Goal: Obtain resource: Download file/media

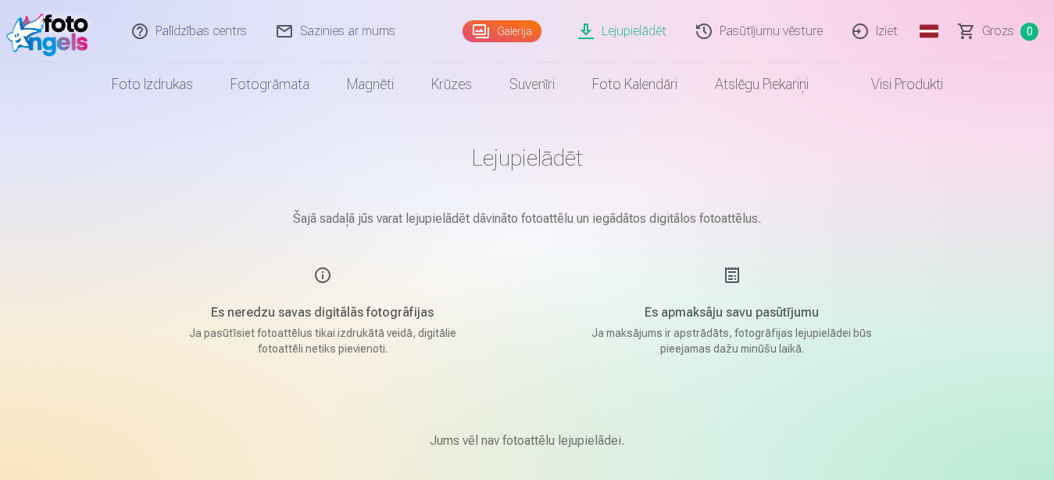
click at [502, 35] on link "Galerija" at bounding box center [501, 31] width 79 height 22
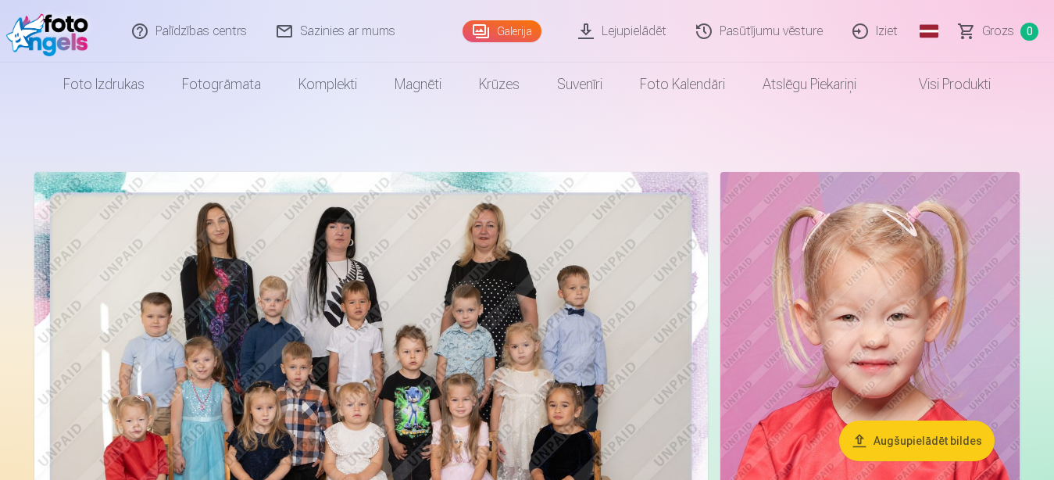
click at [738, 37] on link "Pasūtījumu vēsture" at bounding box center [760, 31] width 156 height 62
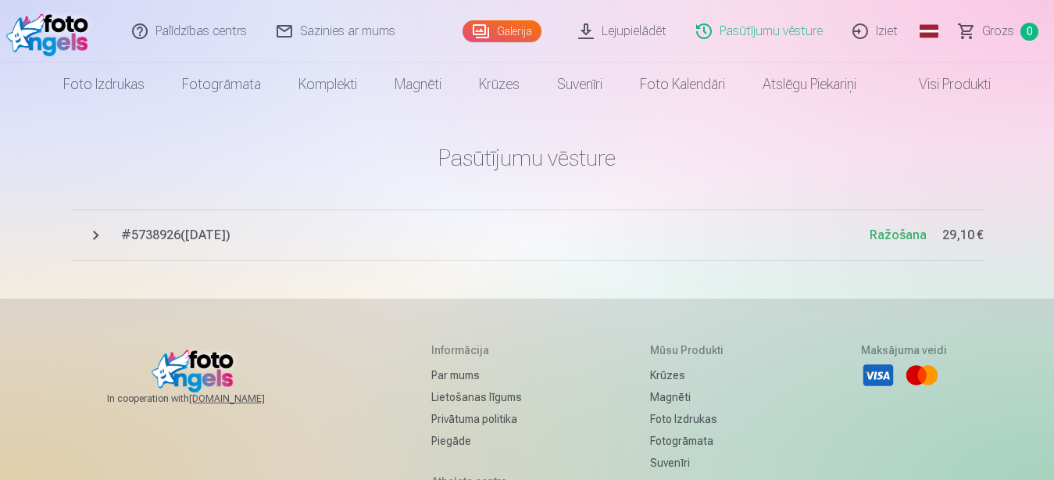
click at [640, 32] on link "Lejupielādēt" at bounding box center [623, 31] width 118 height 62
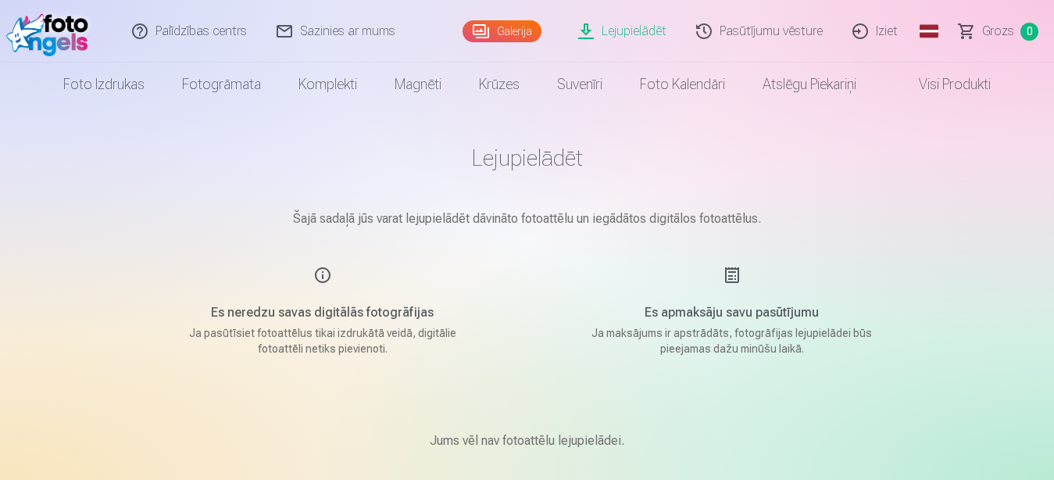
click at [533, 36] on link "Galerija" at bounding box center [501, 31] width 79 height 22
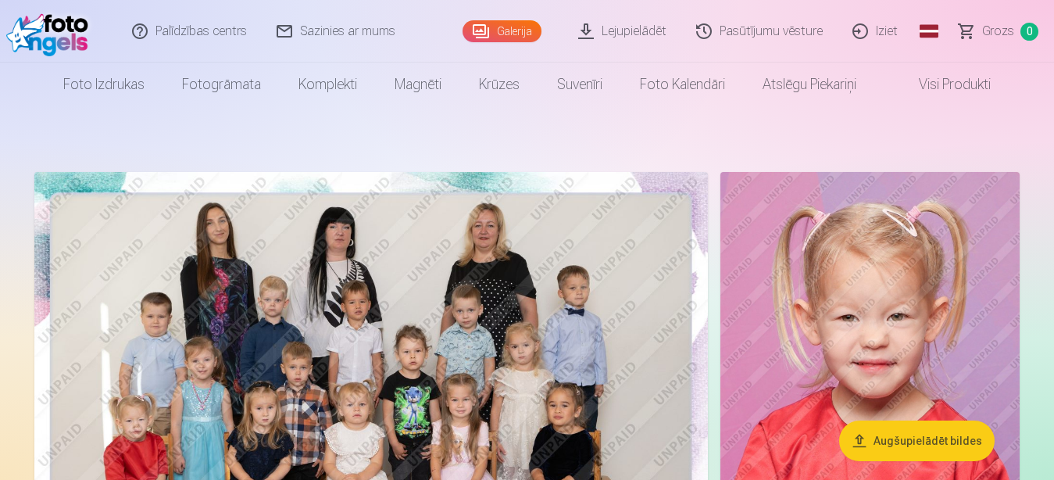
click at [654, 33] on link "Lejupielādēt" at bounding box center [623, 31] width 118 height 62
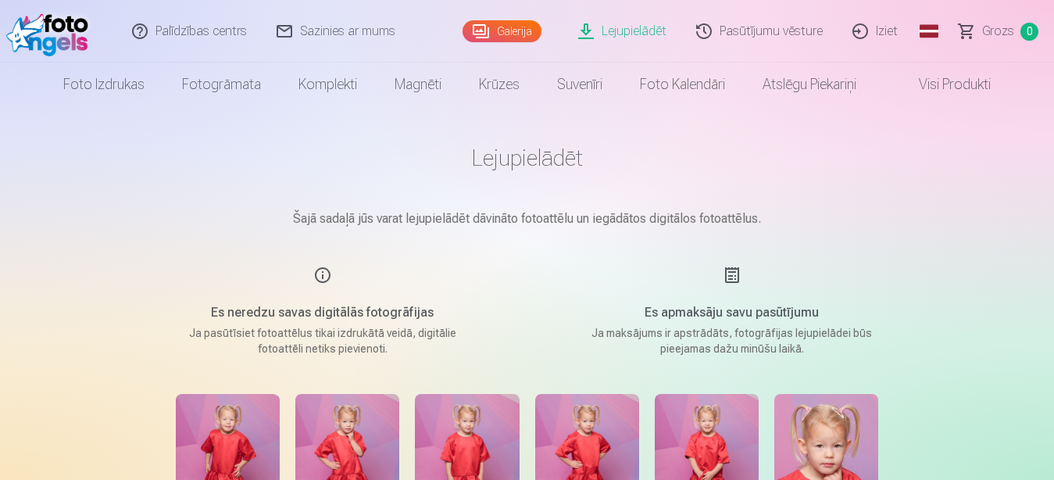
click at [865, 31] on link "Iziet" at bounding box center [875, 31] width 75 height 62
